Goal: Transaction & Acquisition: Purchase product/service

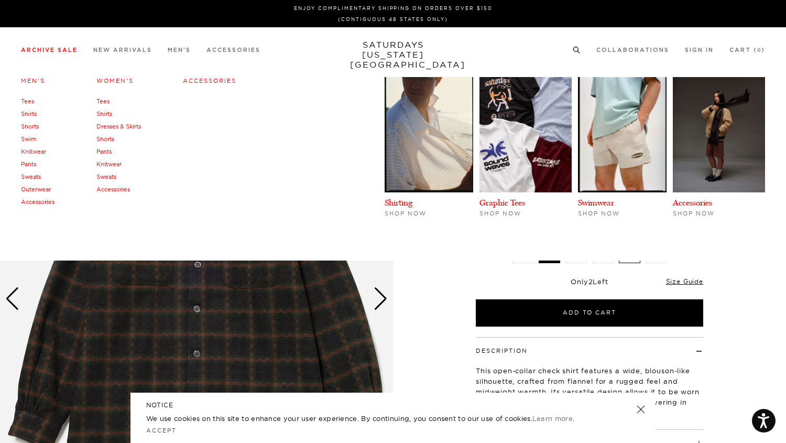
click at [48, 53] on link "Archive Sale" at bounding box center [49, 50] width 57 height 6
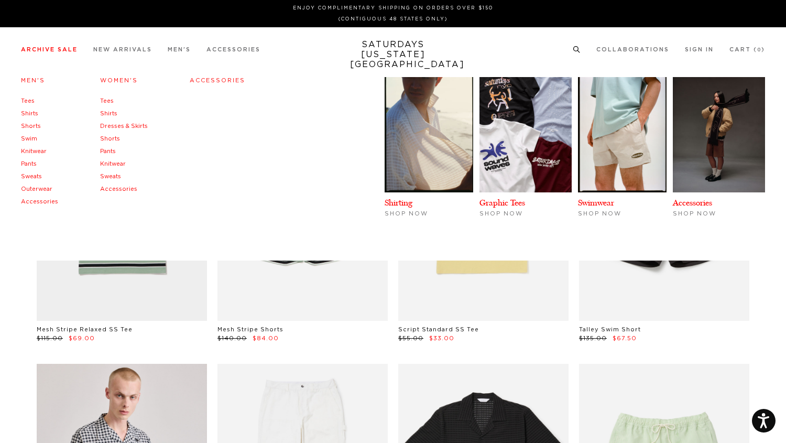
click at [35, 113] on link "Shirts" at bounding box center [29, 114] width 17 height 6
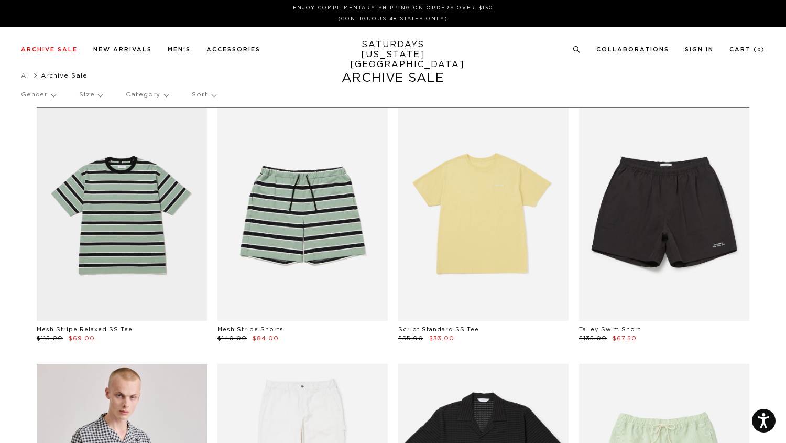
scroll to position [37, 0]
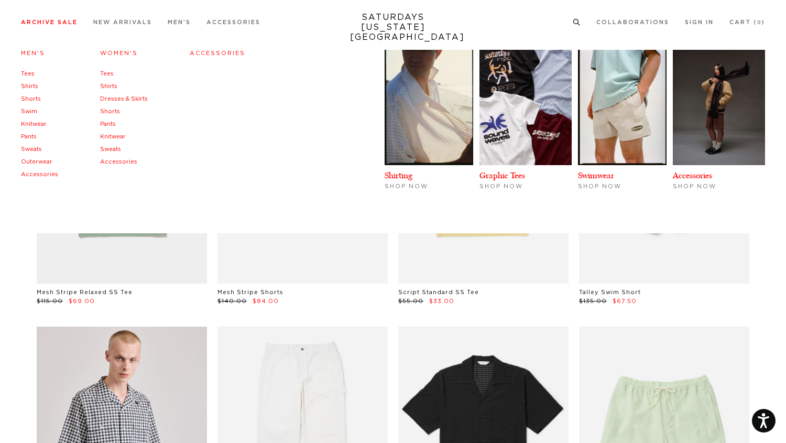
click at [29, 86] on link "Shirts" at bounding box center [29, 86] width 17 height 6
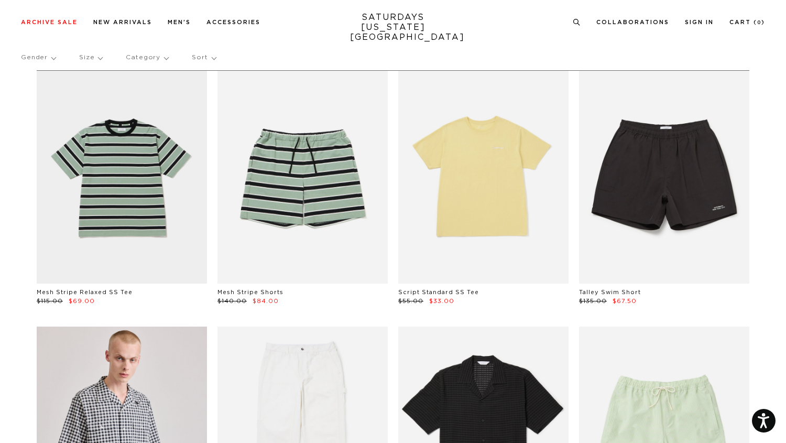
click at [135, 55] on p "Category" at bounding box center [147, 58] width 42 height 24
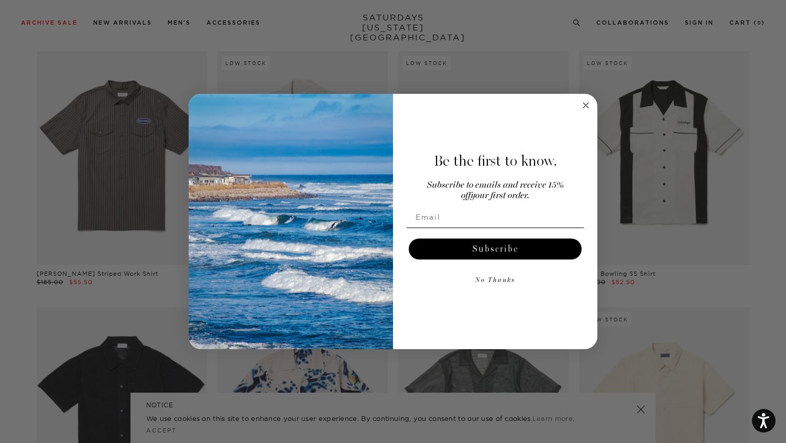
scroll to position [1335, 0]
click at [581, 105] on circle "Close dialog" at bounding box center [586, 105] width 12 height 12
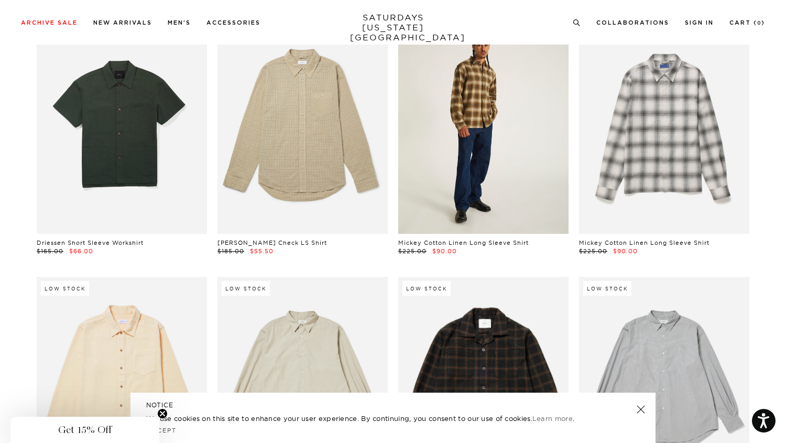
scroll to position [3434, 0]
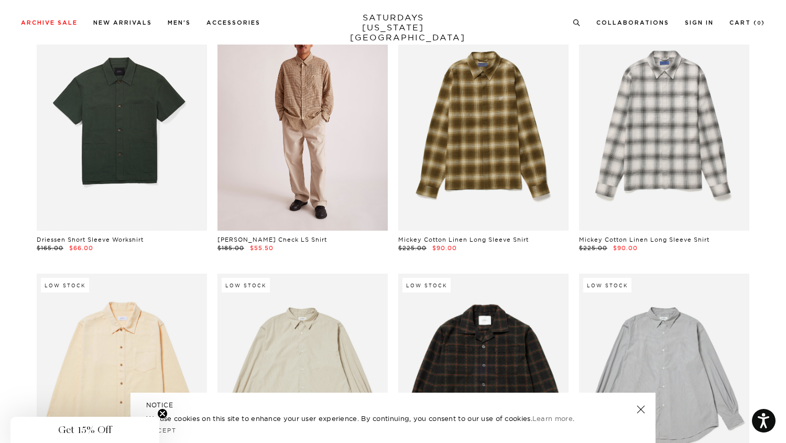
click at [323, 163] on link at bounding box center [302, 123] width 170 height 213
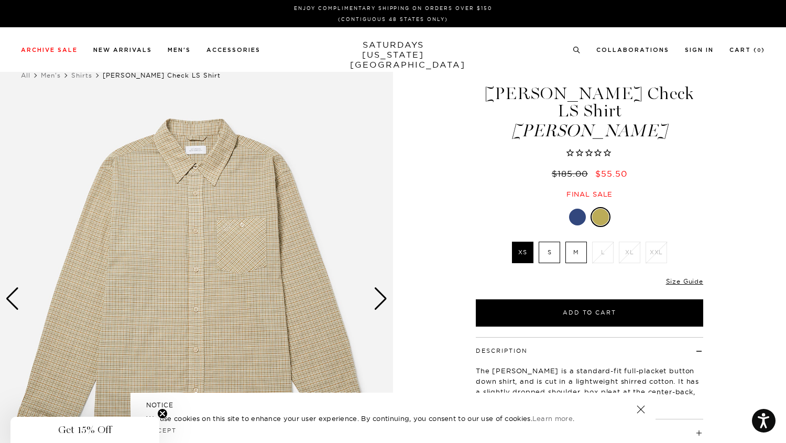
click at [574, 209] on div at bounding box center [577, 217] width 17 height 17
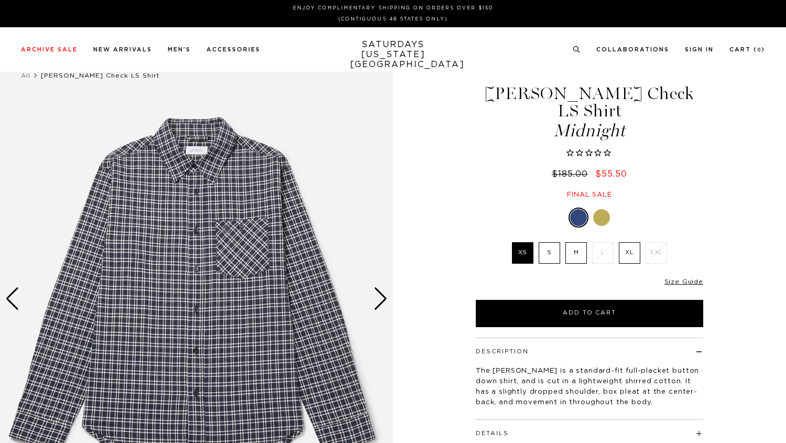
click at [606, 242] on li "L" at bounding box center [603, 252] width 27 height 21
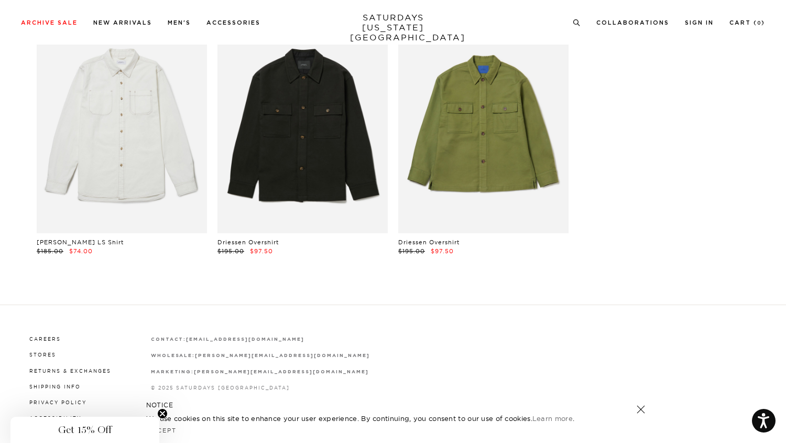
scroll to position [4992, 0]
